Goal: Find specific page/section: Find specific page/section

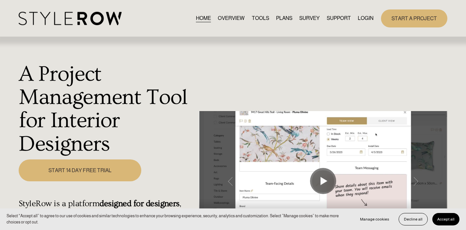
click at [367, 21] on link "LOGIN" at bounding box center [366, 18] width 16 height 9
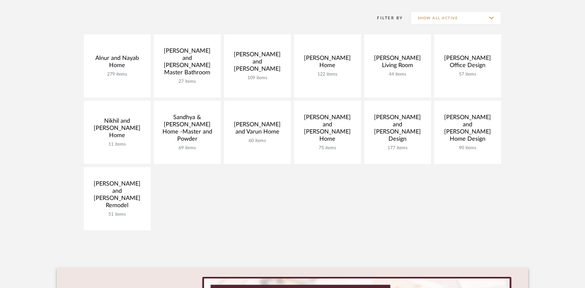
scroll to position [130, 0]
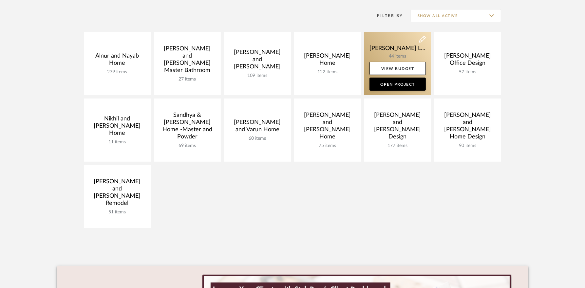
click at [402, 53] on link at bounding box center [397, 63] width 67 height 63
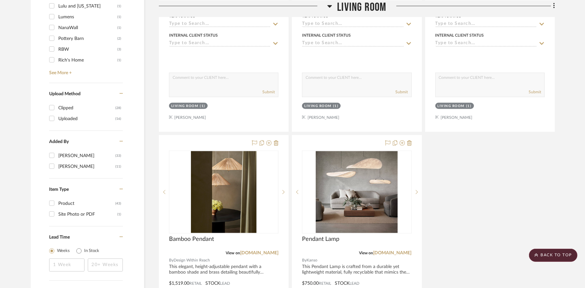
scroll to position [710, 0]
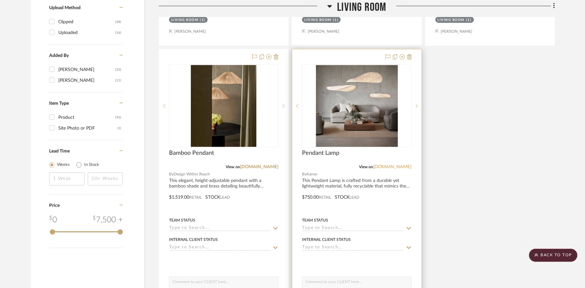
click at [401, 166] on link "[DOMAIN_NAME]" at bounding box center [392, 167] width 38 height 5
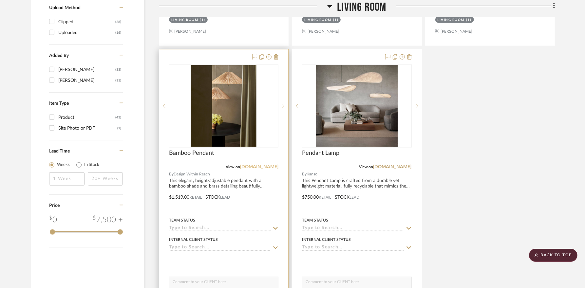
click at [269, 167] on link "[DOMAIN_NAME]" at bounding box center [259, 167] width 38 height 5
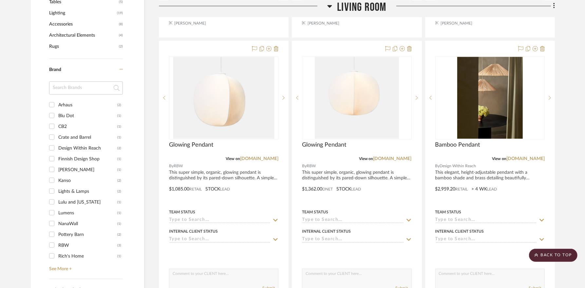
scroll to position [428, 0]
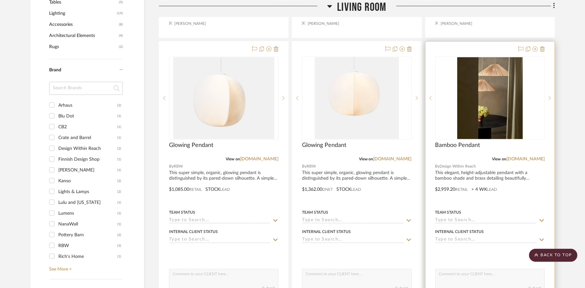
click at [523, 154] on div "Bamboo Pendant" at bounding box center [489, 149] width 109 height 14
click at [535, 157] on link "[DOMAIN_NAME]" at bounding box center [525, 159] width 38 height 5
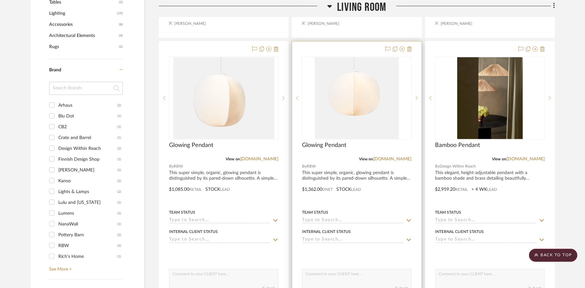
click at [397, 164] on div at bounding box center [356, 185] width 129 height 286
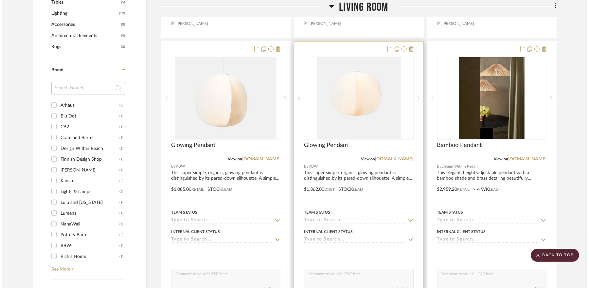
scroll to position [0, 0]
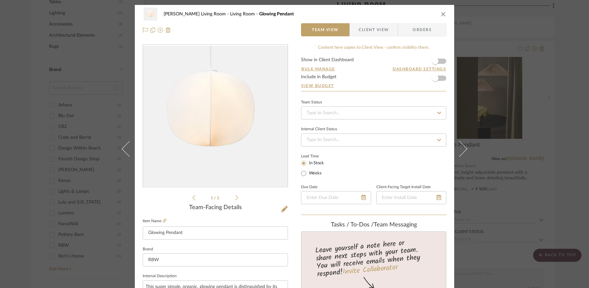
click at [478, 112] on div "[PERSON_NAME] Living Room Living Room Glowing Pendant Team View Client View Ord…" at bounding box center [294, 144] width 589 height 288
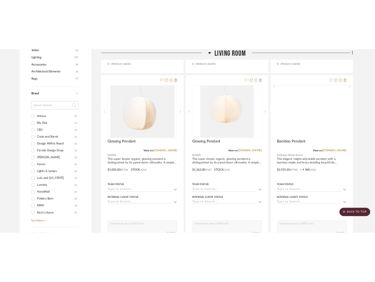
scroll to position [428, 0]
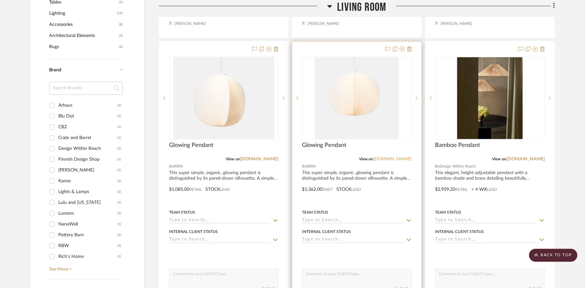
click at [400, 158] on link "[DOMAIN_NAME]" at bounding box center [392, 159] width 38 height 5
